Goal: Book appointment/travel/reservation

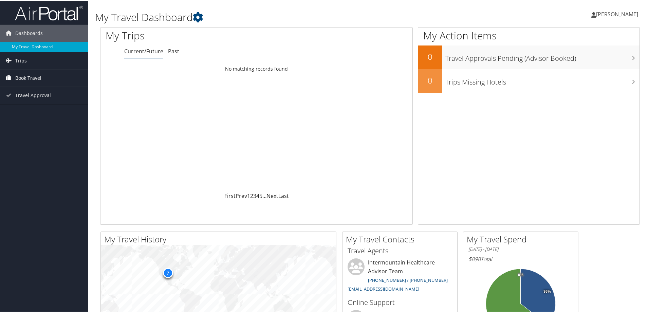
click at [34, 74] on span "Book Travel" at bounding box center [28, 77] width 26 height 17
click at [16, 108] on link "Book/Manage Online Trips" at bounding box center [44, 111] width 88 height 10
